Goal: Information Seeking & Learning: Learn about a topic

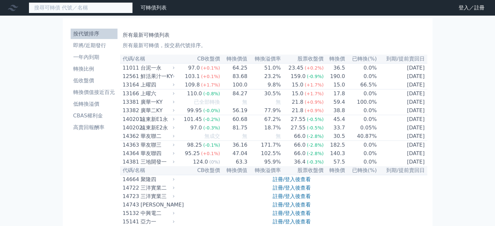
drag, startPoint x: 0, startPoint y: 0, endPoint x: 56, endPoint y: 5, distance: 56.2
paste input "大亞"
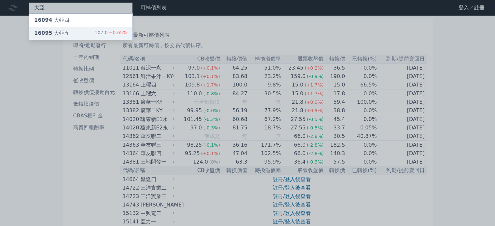
type input "大亞"
click at [61, 33] on div "16095 大亞五" at bounding box center [51, 33] width 35 height 8
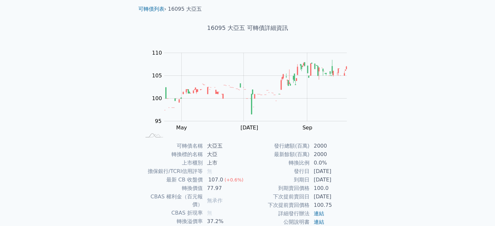
scroll to position [33, 0]
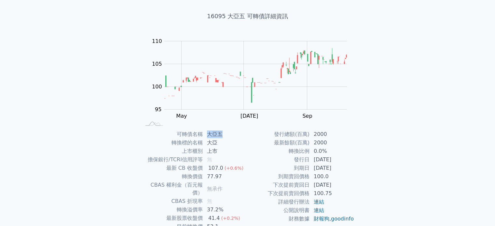
drag, startPoint x: 221, startPoint y: 134, endPoint x: 208, endPoint y: 135, distance: 12.7
click at [208, 135] on td "大亞五" at bounding box center [225, 134] width 45 height 8
copy td "大亞五"
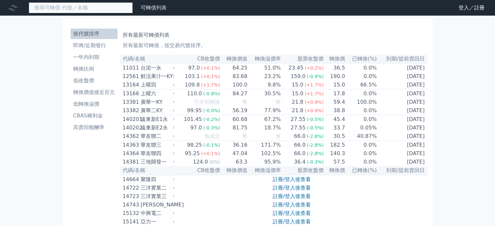
click at [63, 5] on input at bounding box center [81, 7] width 104 height 11
paste input "大亞"
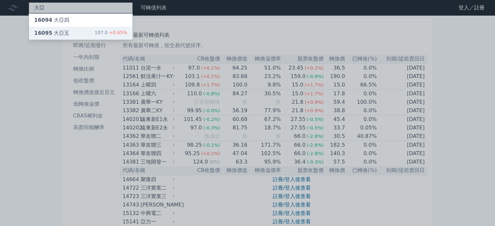
type input "大亞"
click at [53, 31] on div "16095 大亞五" at bounding box center [51, 33] width 35 height 8
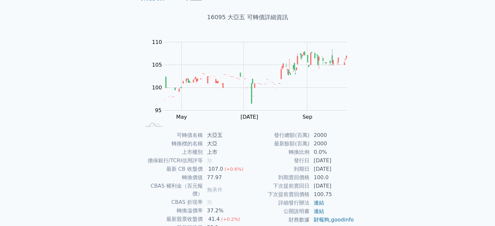
scroll to position [75, 0]
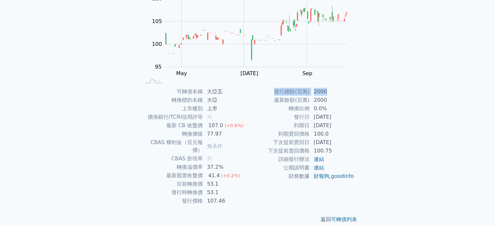
drag, startPoint x: 330, startPoint y: 92, endPoint x: 276, endPoint y: 92, distance: 53.7
click at [276, 92] on tr "發行總額(百萬) 2000" at bounding box center [301, 92] width 107 height 8
click at [276, 92] on td "發行總額(百萬)" at bounding box center [279, 92] width 62 height 8
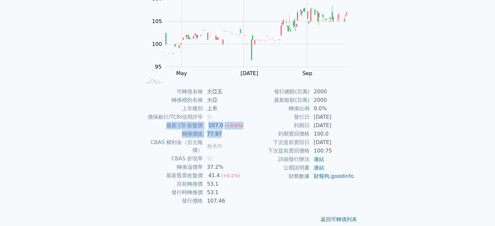
drag, startPoint x: 226, startPoint y: 132, endPoint x: 152, endPoint y: 130, distance: 74.3
click at [152, 130] on tr "轉換價值 77.97" at bounding box center [194, 134] width 107 height 8
click at [148, 118] on td "擔保銀行/TCRI信用評等" at bounding box center [172, 117] width 62 height 8
